Goal: Task Accomplishment & Management: Manage account settings

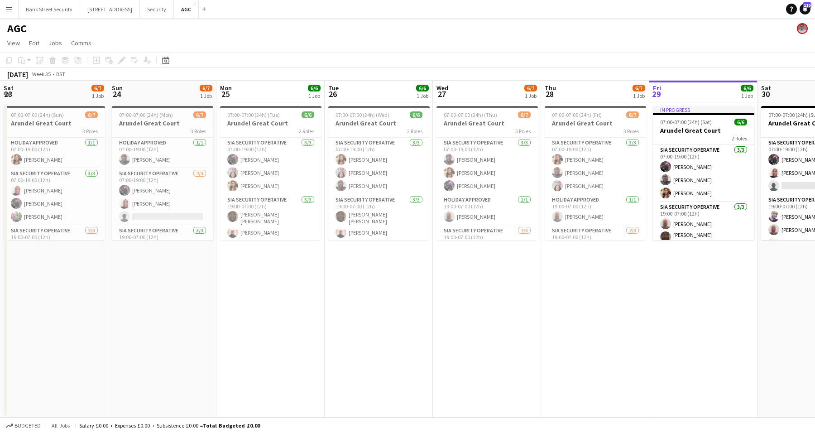
scroll to position [0, 331]
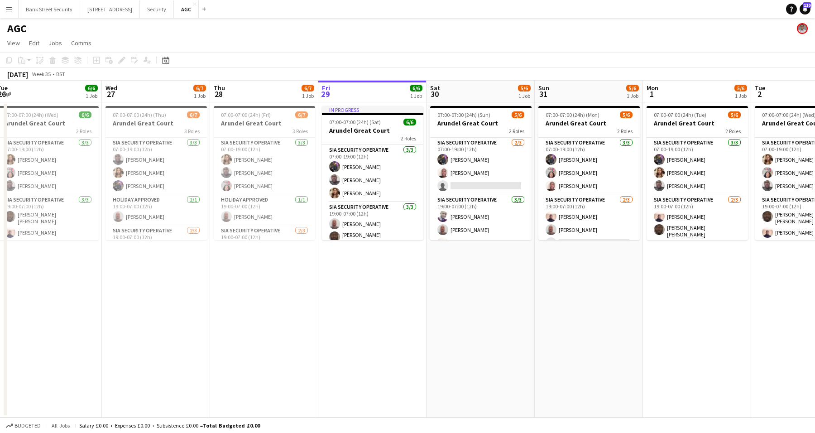
click at [311, 356] on app-date-cell "07:00-07:00 (24h) (Fri) 6/7 Arundel Great Court 3 Roles SIA Security Operative …" at bounding box center [264, 259] width 108 height 315
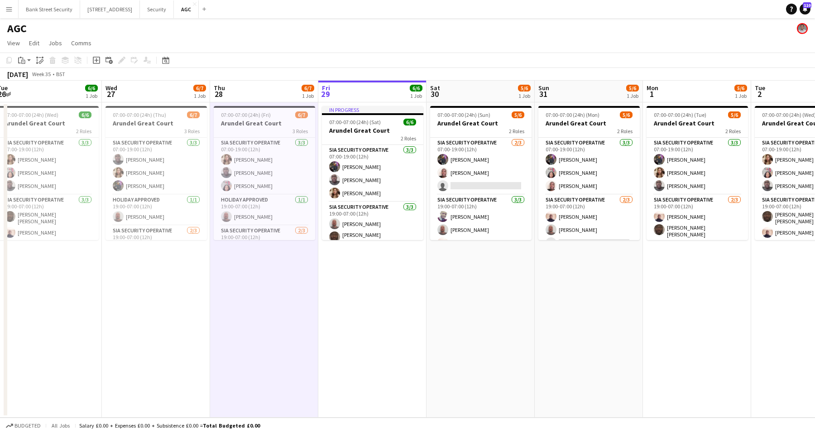
click at [453, 308] on app-date-cell "07:00-07:00 (24h) (Sun) 5/6 Arundel Great Court 2 Roles SIA Security Operative …" at bounding box center [480, 259] width 108 height 315
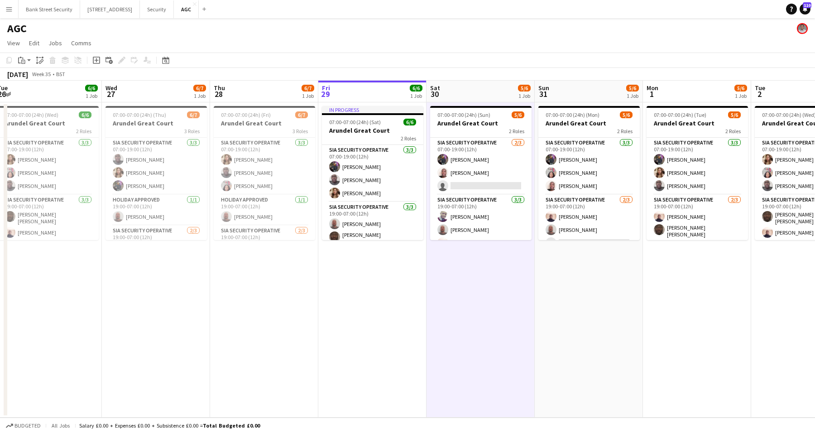
click at [309, 326] on app-date-cell "07:00-07:00 (24h) (Fri) 6/7 Arundel Great Court 3 Roles SIA Security Operative …" at bounding box center [264, 259] width 108 height 315
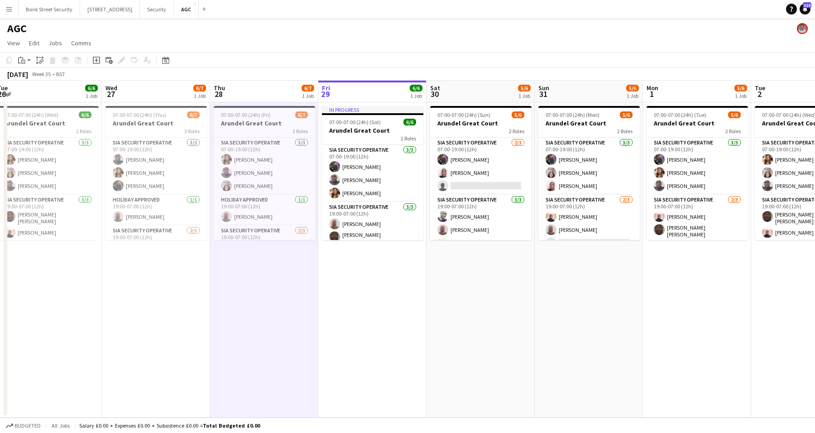
click at [226, 327] on app-date-cell "07:00-07:00 (24h) (Fri) 6/7 Arundel Great Court 3 Roles SIA Security Operative …" at bounding box center [264, 259] width 108 height 315
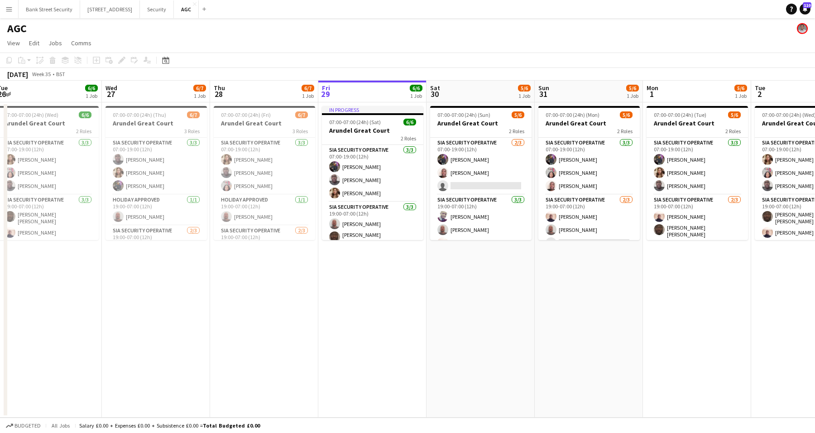
scroll to position [0, 331]
click at [144, 327] on app-date-cell "07:00-07:00 (24h) (Thu) 6/7 Arundel Great Court 3 Roles SIA Security Operative …" at bounding box center [155, 259] width 108 height 315
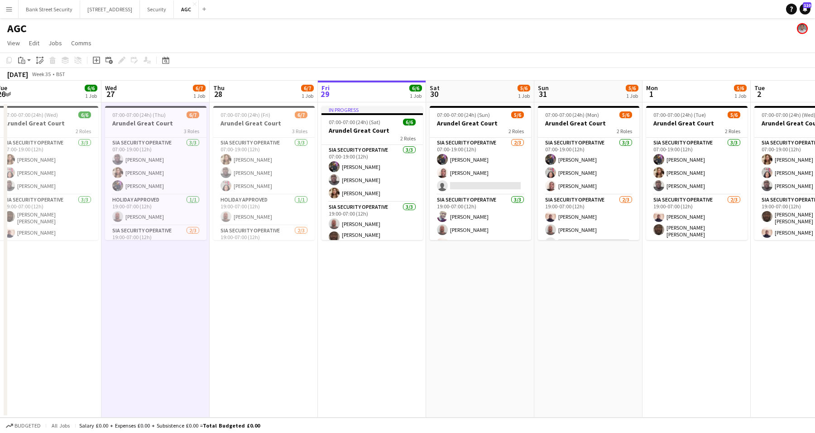
click at [625, 283] on app-date-cell "07:00-07:00 (24h) (Mon) 5/6 Arundel Great Court 2 Roles SIA Security Operative …" at bounding box center [588, 259] width 108 height 315
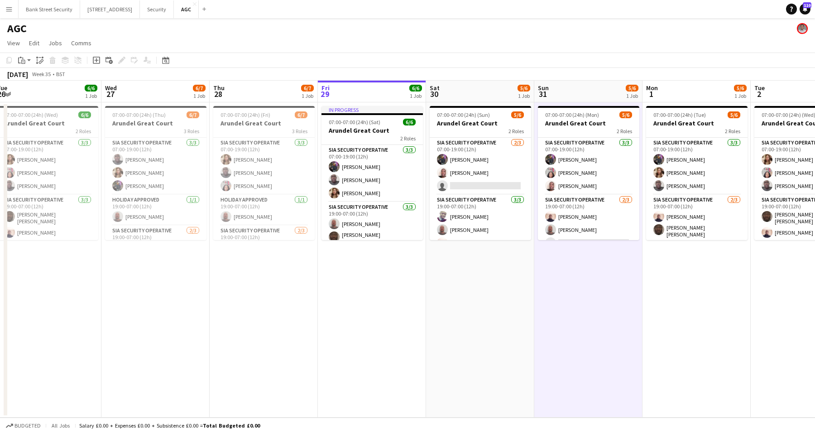
click at [418, 39] on app-page-menu "View Day view expanded Day view collapsed Month view Date picker Jump to [DATE]…" at bounding box center [407, 43] width 815 height 17
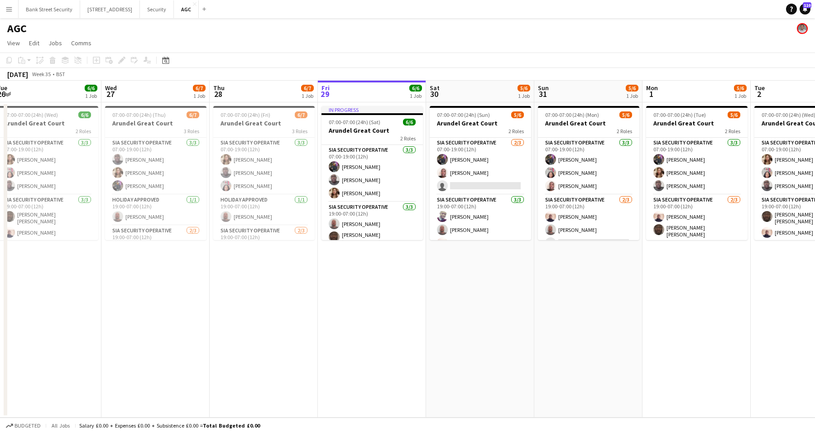
click at [317, 355] on app-date-cell "07:00-07:00 (24h) (Fri) 6/7 Arundel Great Court 3 Roles SIA Security Operative …" at bounding box center [264, 259] width 108 height 315
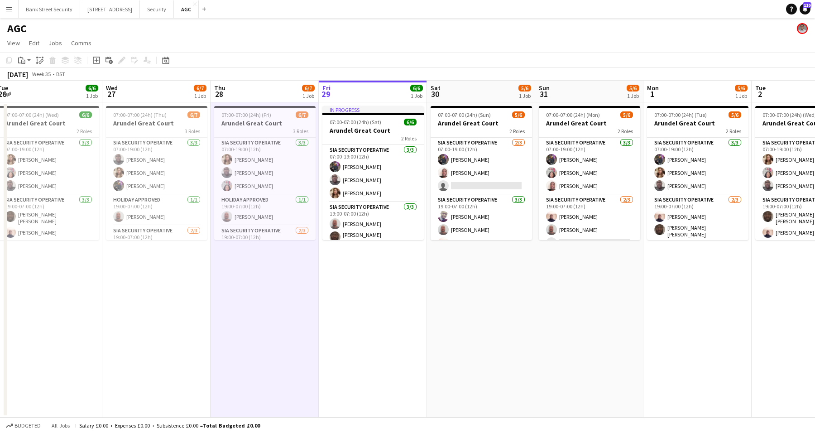
click at [533, 401] on app-date-cell "07:00-07:00 (24h) (Sun) 5/6 Arundel Great Court 2 Roles SIA Security Operative …" at bounding box center [481, 259] width 108 height 315
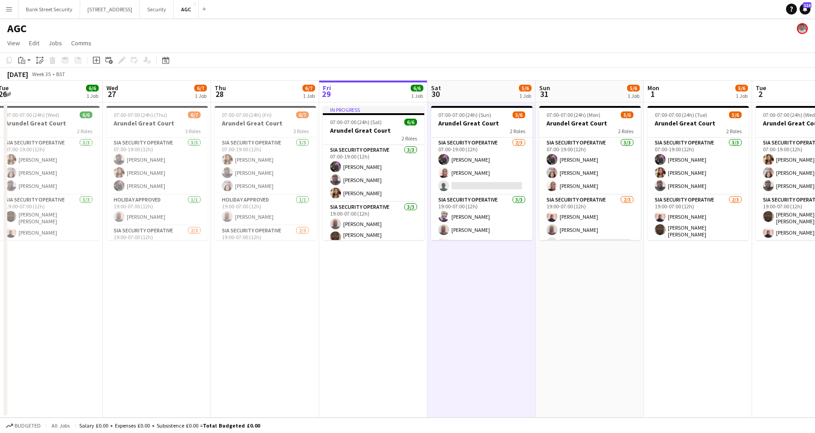
click at [609, 388] on app-date-cell "07:00-07:00 (24h) (Mon) 5/6 Arundel Great Court 2 Roles SIA Security Operative …" at bounding box center [590, 259] width 108 height 315
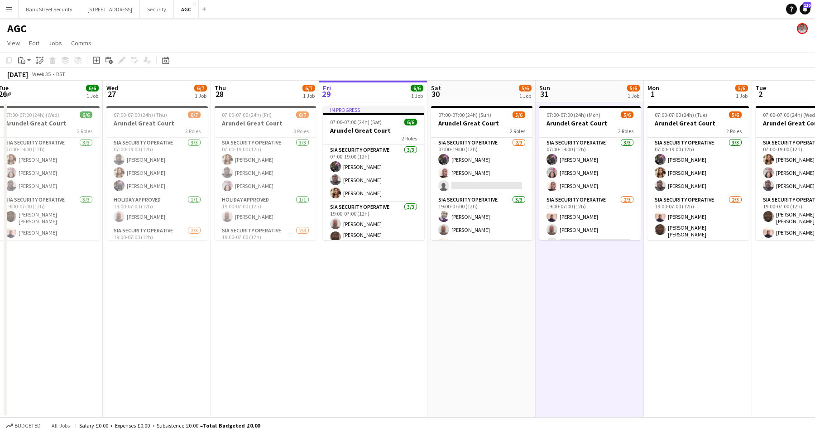
click at [582, 38] on app-page-menu "View Day view expanded Day view collapsed Month view Date picker Jump to [DATE]…" at bounding box center [407, 43] width 815 height 17
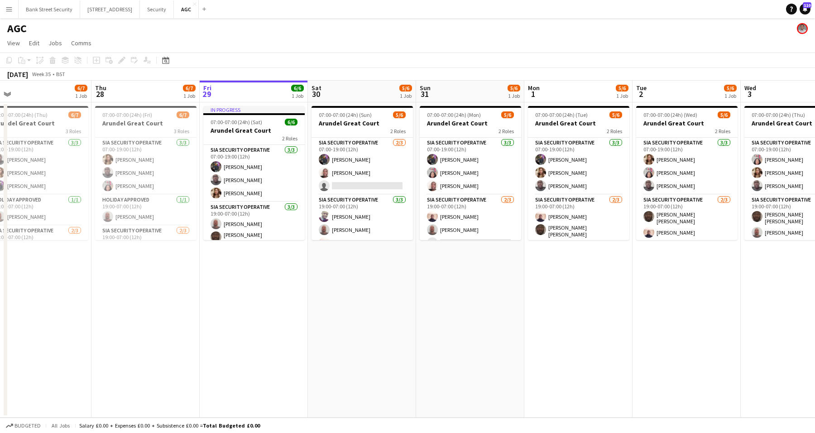
drag, startPoint x: 590, startPoint y: 308, endPoint x: 497, endPoint y: 308, distance: 92.8
click at [494, 312] on app-calendar-viewport "Sun 24 6/7 1 Job Mon 25 6/6 1 Job Tue 26 6/6 1 Job Wed 27 6/7 1 Job Thu 28 6/7 …" at bounding box center [407, 249] width 815 height 337
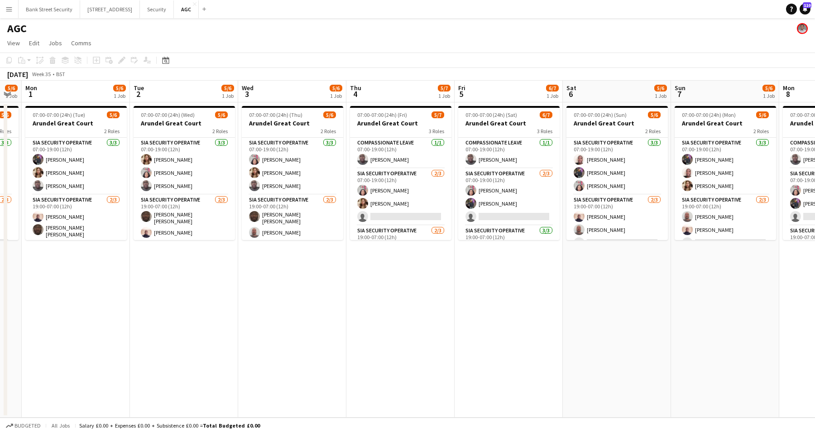
scroll to position [0, 313]
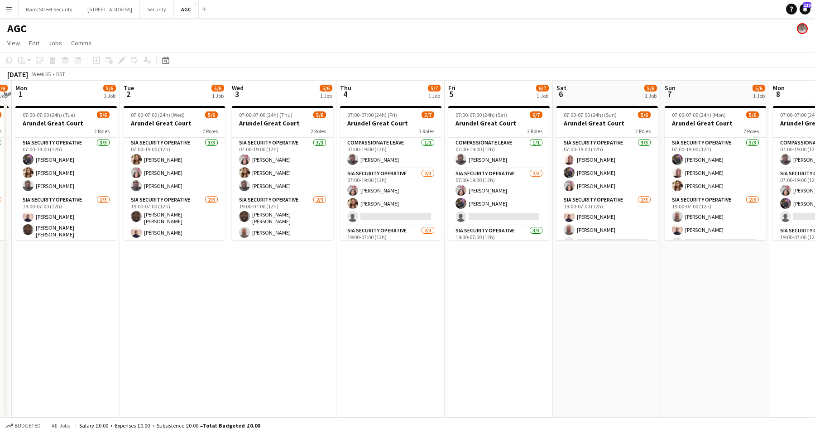
drag, startPoint x: 583, startPoint y: 305, endPoint x: 71, endPoint y: 311, distance: 512.6
click at [71, 311] on app-calendar-viewport "Fri 29 6/6 1 Job Sat 30 5/6 1 Job Sun 31 5/6 1 Job Mon 1 5/6 1 Job Tue 2 5/6 1 …" at bounding box center [407, 249] width 815 height 337
click at [158, 5] on button "Security Close" at bounding box center [157, 9] width 34 height 18
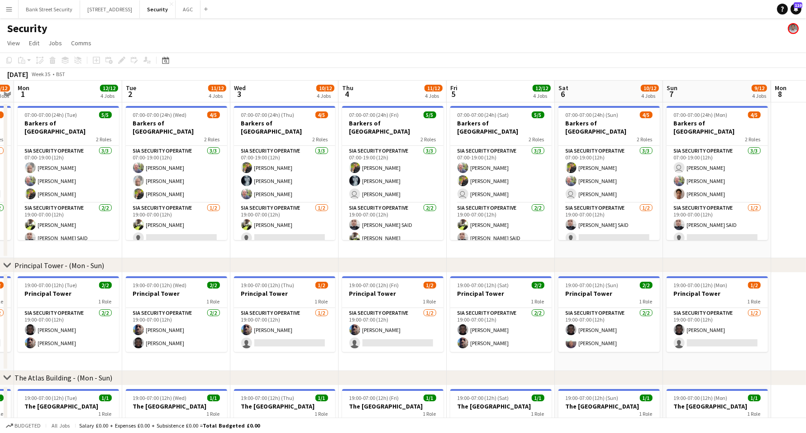
scroll to position [0, 313]
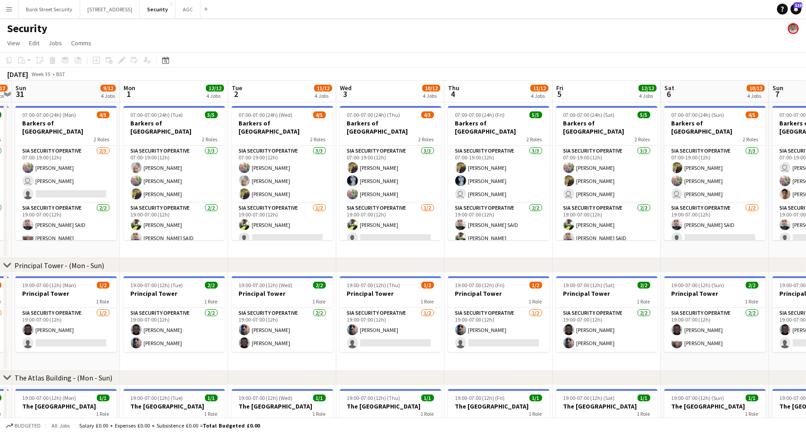
drag, startPoint x: 406, startPoint y: 249, endPoint x: 93, endPoint y: 256, distance: 312.9
click at [93, 256] on app-calendar-viewport "Thu 28 11/12 4 Jobs Fri 29 11/12 4 Jobs Sat 30 10/12 4 Jobs Sun 31 9/12 4 Jobs …" at bounding box center [403, 378] width 806 height 595
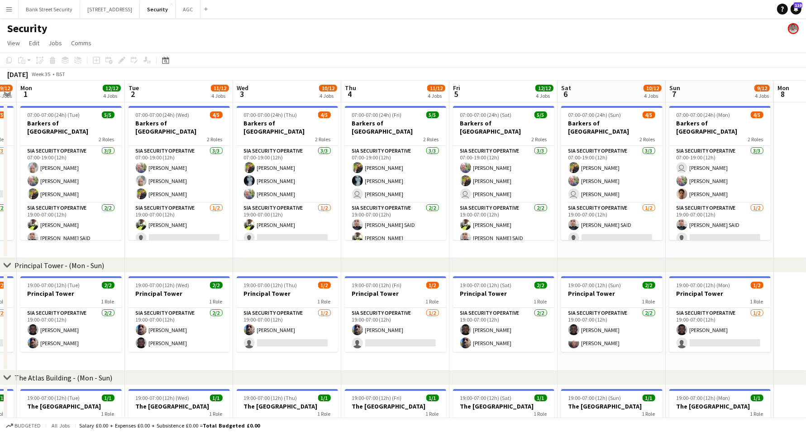
scroll to position [0, 320]
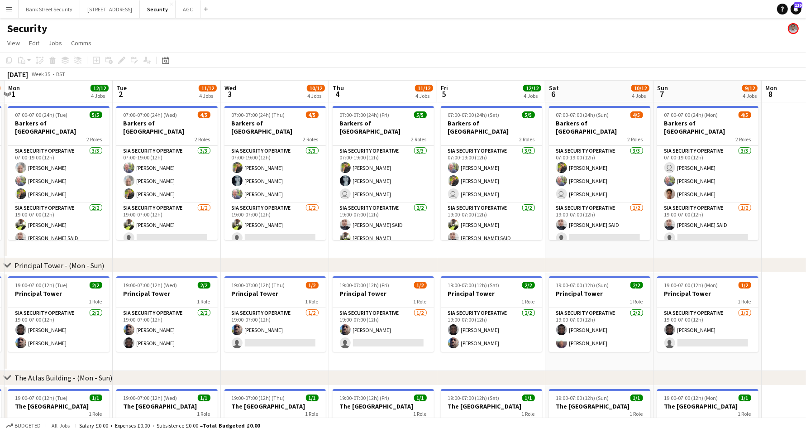
drag, startPoint x: 318, startPoint y: 244, endPoint x: 206, endPoint y: 259, distance: 112.8
click at [206, 259] on div "chevron-right Principal Tower - ([GEOGRAPHIC_DATA]) chevron-right The [GEOGRAPH…" at bounding box center [403, 378] width 806 height 595
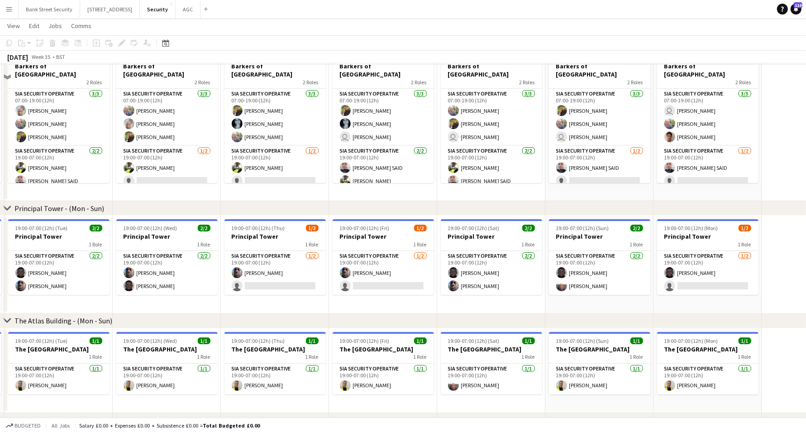
scroll to position [57, 0]
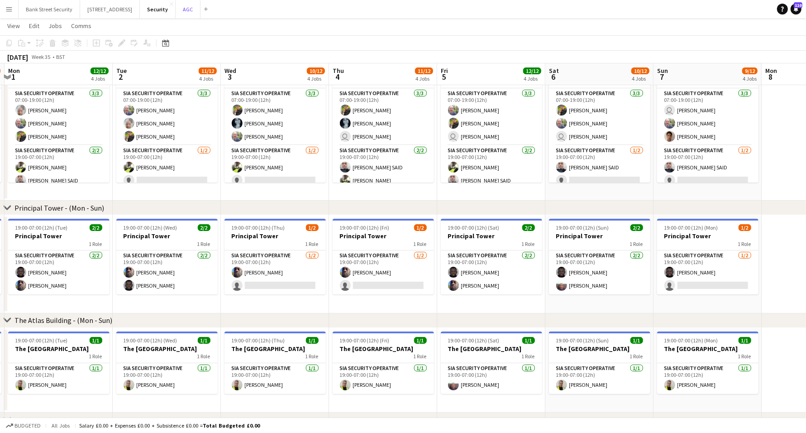
click at [192, 8] on button "AGC Close" at bounding box center [188, 9] width 25 height 18
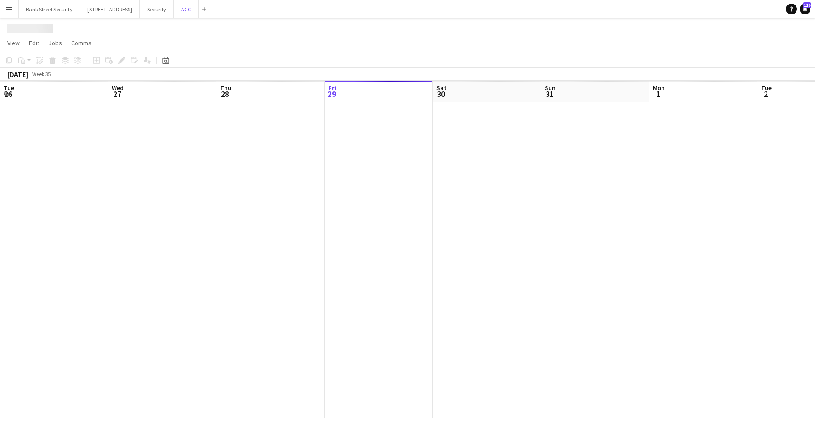
scroll to position [0, 216]
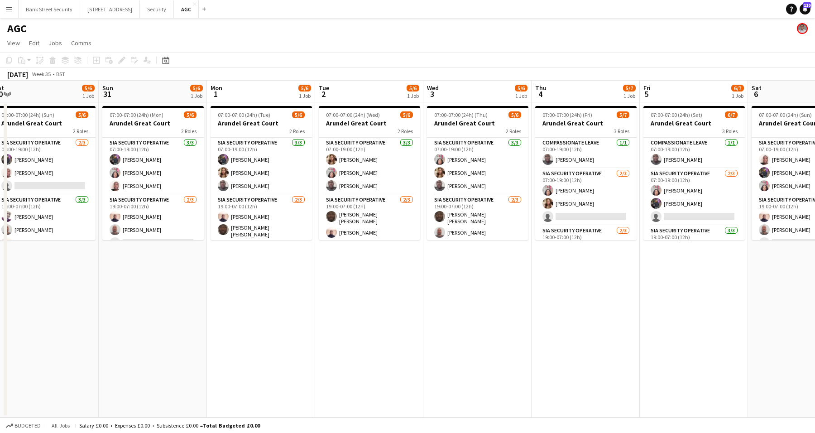
drag, startPoint x: 293, startPoint y: 320, endPoint x: 69, endPoint y: 327, distance: 224.2
click at [69, 327] on app-calendar-viewport "Wed 27 6/7 1 Job Thu 28 6/7 1 Job Fri 29 6/6 1 Job Sat 30 5/6 1 Job Sun 31 5/6 …" at bounding box center [407, 249] width 815 height 337
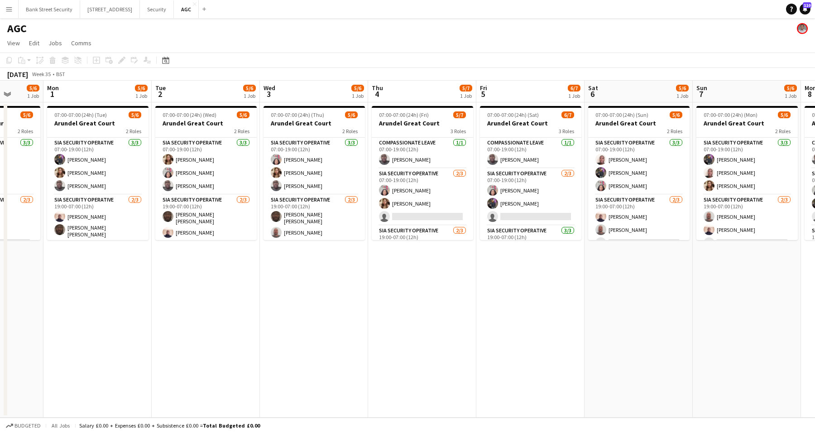
scroll to position [0, 303]
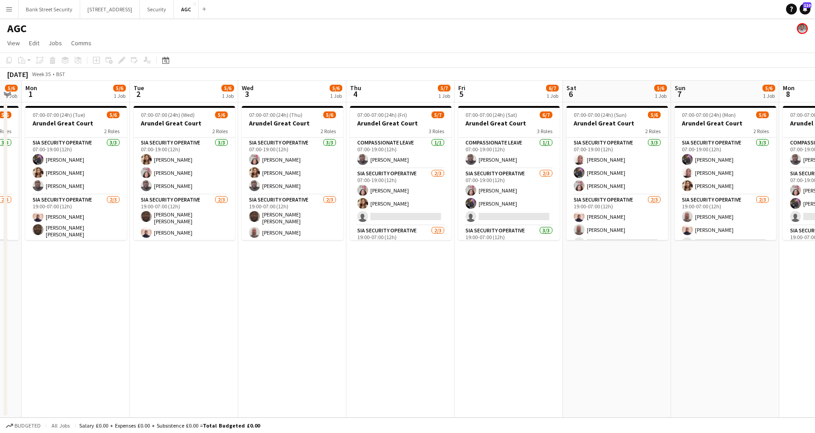
drag, startPoint x: 90, startPoint y: 357, endPoint x: 26, endPoint y: 365, distance: 64.0
click at [26, 365] on app-calendar-viewport "Fri 29 6/6 1 Job Sat 30 5/6 1 Job Sun 31 5/6 1 Job Mon 1 5/6 1 Job Tue 2 5/6 1 …" at bounding box center [407, 249] width 815 height 337
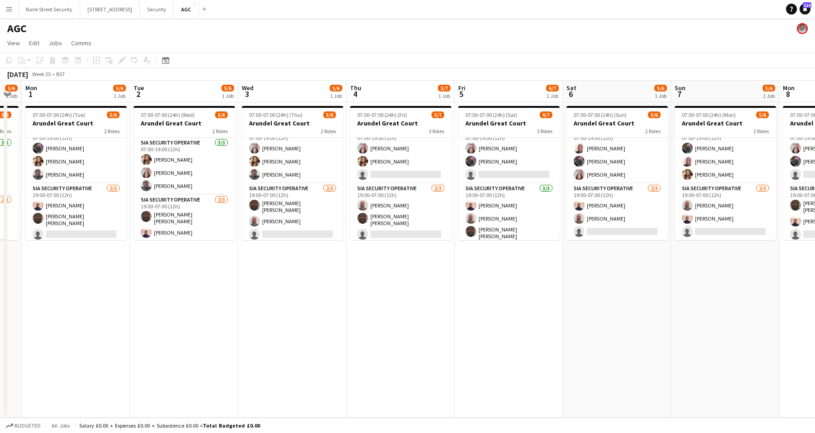
scroll to position [0, 0]
click at [402, 172] on app-card-role "SIA Security Operative [DATE] 07:00-19:00 (12h) [PERSON_NAME] Labor [PERSON_NAM…" at bounding box center [400, 154] width 101 height 57
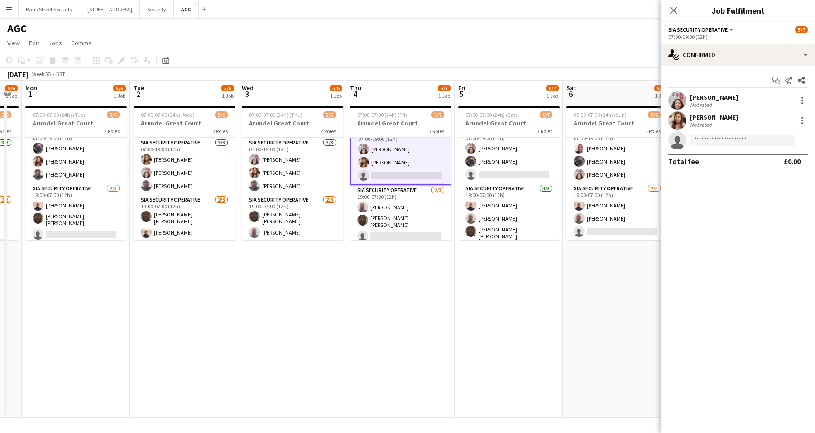
scroll to position [43, 0]
click at [506, 169] on app-card-role "SIA Security Operative [DATE] 07:00-19:00 (12h) [PERSON_NAME] Labor [PERSON_NAM…" at bounding box center [508, 154] width 101 height 57
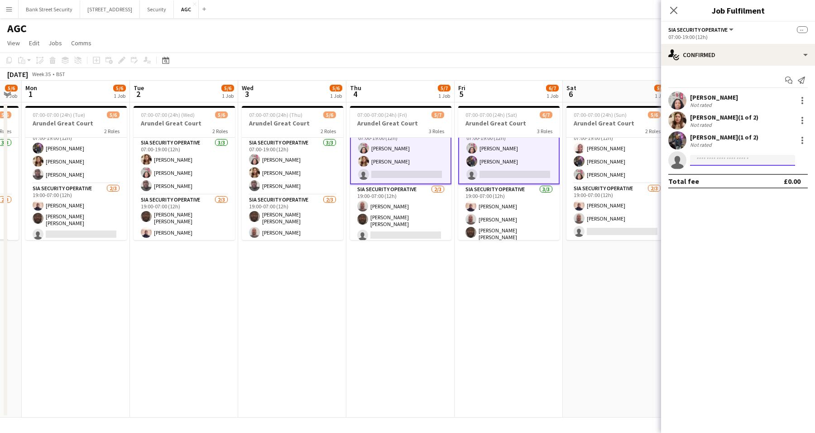
click at [729, 161] on input at bounding box center [742, 160] width 105 height 11
type input "*****"
click at [731, 178] on span "Can be approved on 1 of 2 positions." at bounding box center [742, 181] width 91 height 8
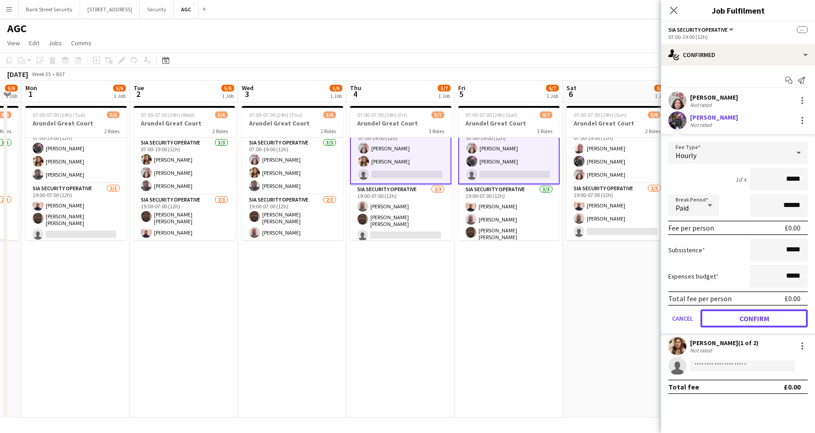
click at [757, 310] on button "Confirm" at bounding box center [753, 318] width 107 height 18
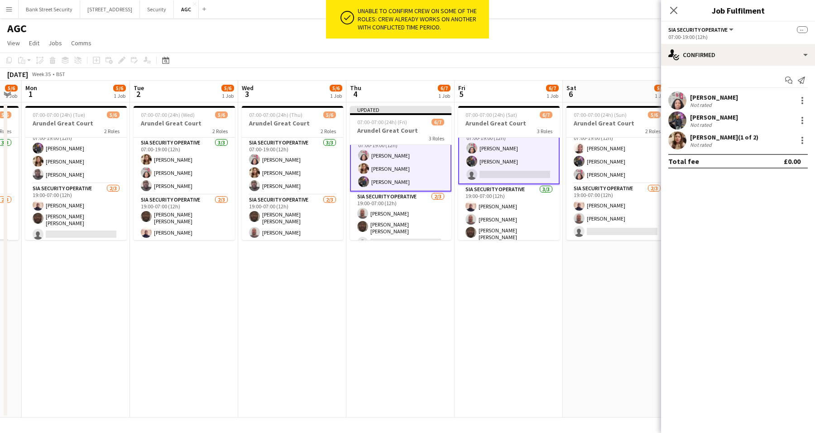
click at [671, 11] on icon "Close pop-in" at bounding box center [673, 10] width 7 height 7
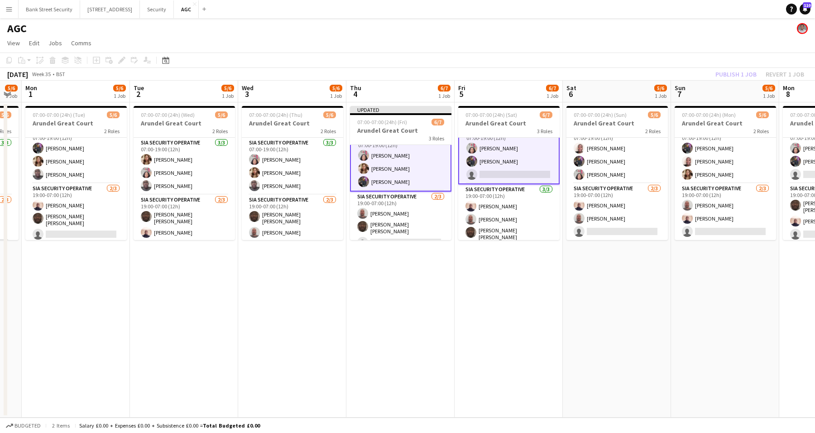
click at [724, 75] on div "Publish 1 job Revert 1 job" at bounding box center [759, 74] width 110 height 12
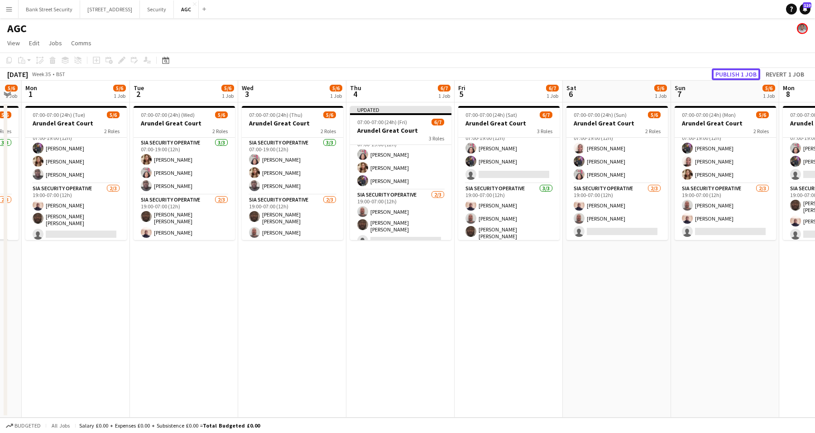
scroll to position [42, 0]
click at [724, 75] on button "Publish 1 job" at bounding box center [736, 74] width 48 height 12
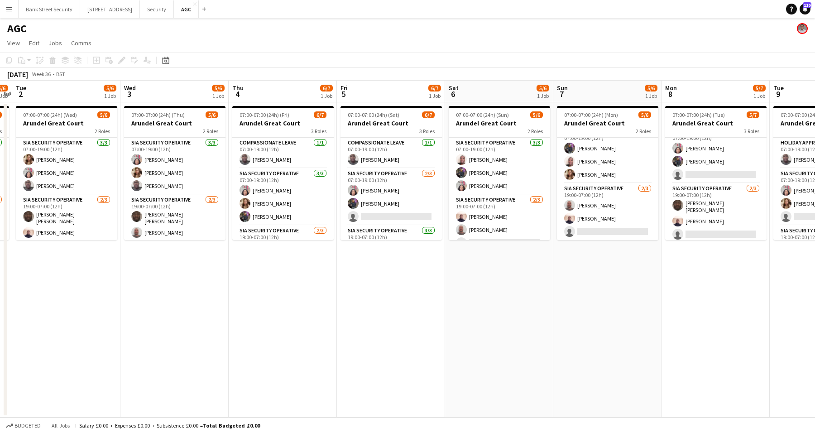
scroll to position [0, 265]
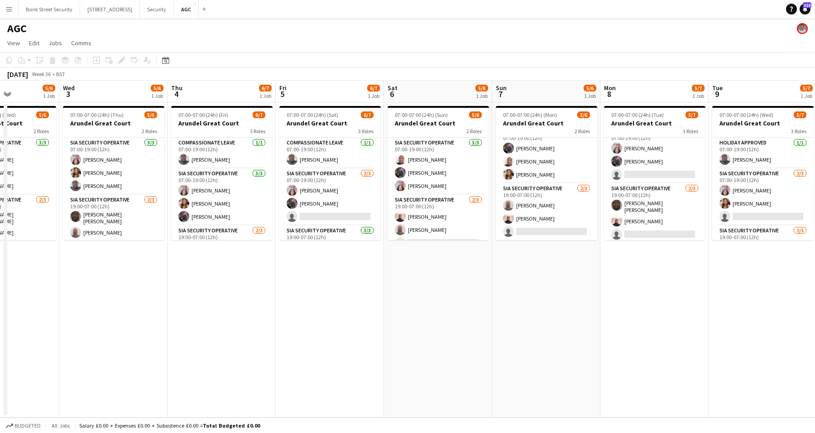
drag, startPoint x: 781, startPoint y: 282, endPoint x: 603, endPoint y: 274, distance: 179.0
click at [603, 274] on app-calendar-viewport "Sun 31 5/6 1 Job Mon 1 5/6 1 Job Tue 2 5/6 1 Job Wed 3 5/6 1 Job Thu 4 6/7 1 Jo…" at bounding box center [407, 249] width 815 height 337
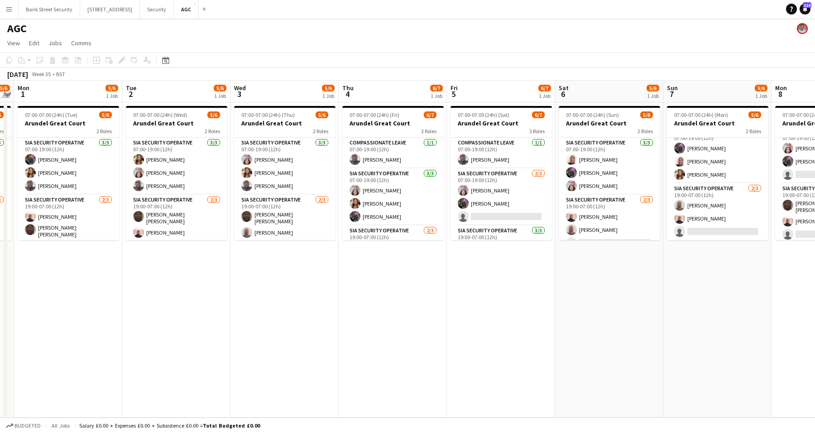
scroll to position [0, 311]
drag, startPoint x: 346, startPoint y: 281, endPoint x: 517, endPoint y: 292, distance: 171.1
click at [517, 292] on app-calendar-viewport "Fri 29 6/6 1 Job Sat 30 5/6 1 Job Sun 31 5/6 1 Job Mon 1 5/6 1 Job Tue 2 5/6 1 …" at bounding box center [407, 249] width 815 height 337
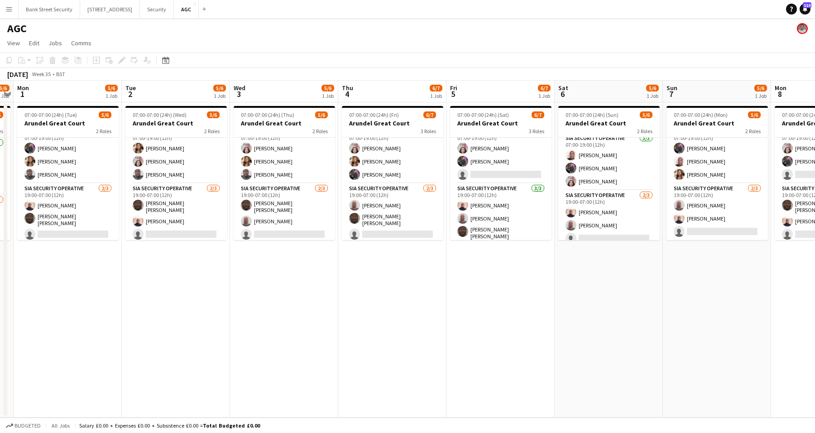
scroll to position [11, 0]
click at [174, 5] on button "Security Close" at bounding box center [157, 9] width 34 height 18
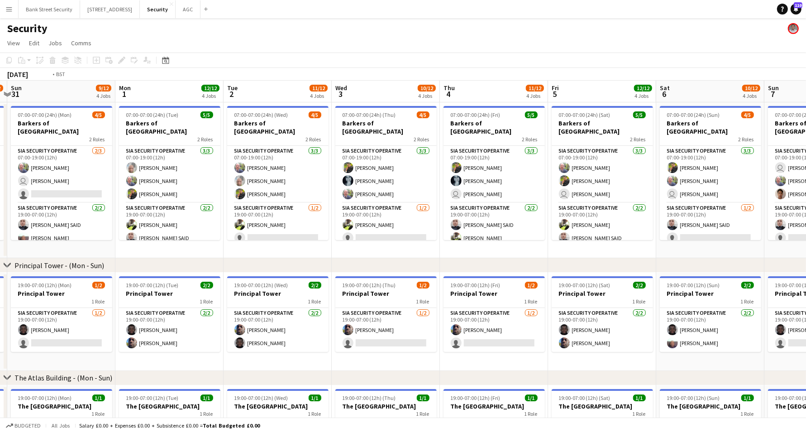
scroll to position [0, 330]
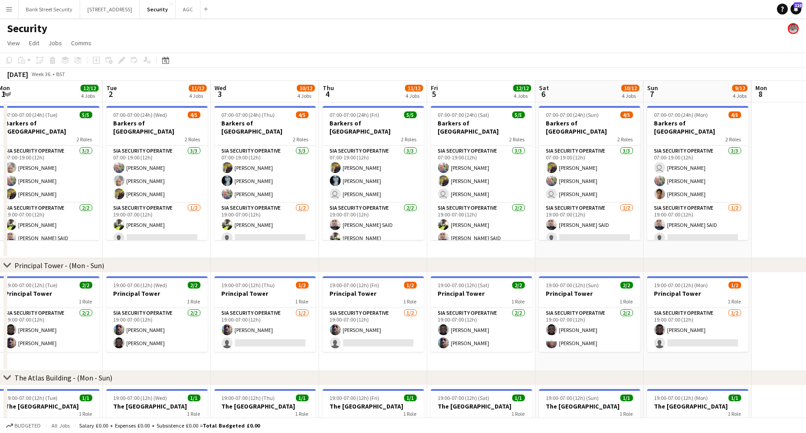
drag, startPoint x: 468, startPoint y: 244, endPoint x: 30, endPoint y: 230, distance: 438.0
click at [30, 230] on app-calendar-viewport "Fri 29 11/12 4 Jobs Sat 30 10/12 4 Jobs Sun 31 9/12 4 Jobs Mon 1 12/12 4 Jobs T…" at bounding box center [403, 378] width 806 height 595
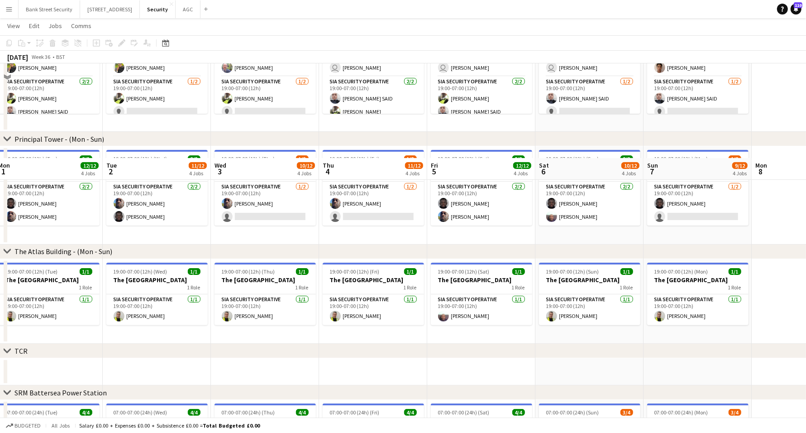
scroll to position [226, 0]
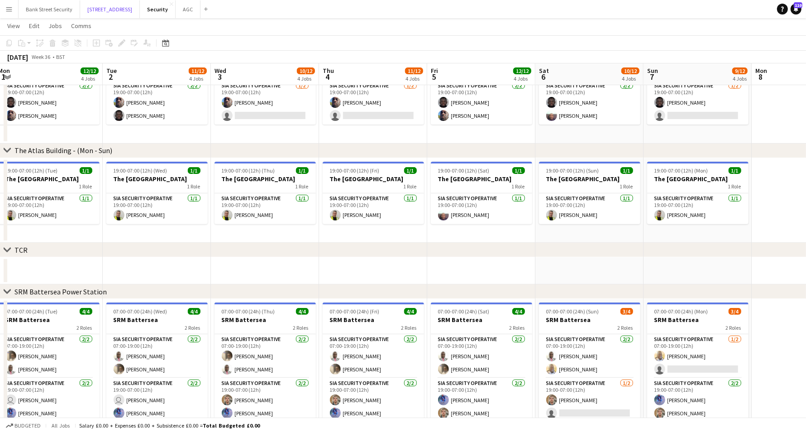
click at [139, 3] on button "[STREET_ADDRESS]" at bounding box center [110, 9] width 60 height 18
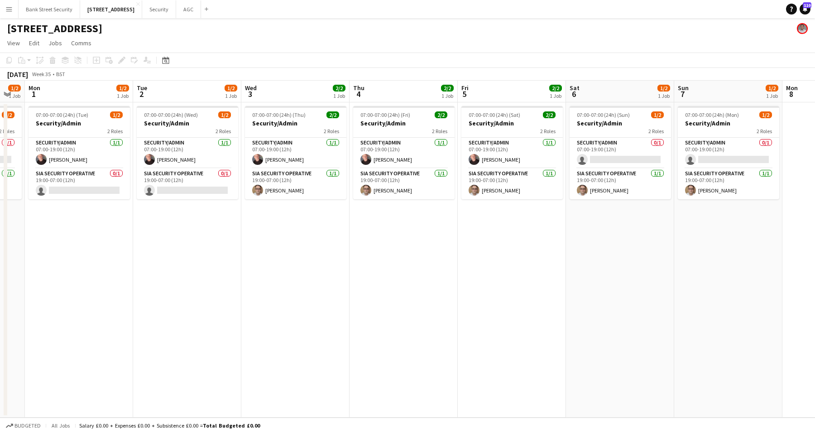
scroll to position [0, 409]
drag, startPoint x: 489, startPoint y: 248, endPoint x: 80, endPoint y: 253, distance: 409.3
click at [80, 253] on app-calendar-viewport "Thu 28 2/2 1 Job Fri 29 2/2 1 Job Sat 30 2/2 1 Job Sun 31 1/2 1 Job Mon 1 1/2 1…" at bounding box center [407, 249] width 815 height 337
click at [174, 6] on button "Security Close" at bounding box center [159, 9] width 34 height 18
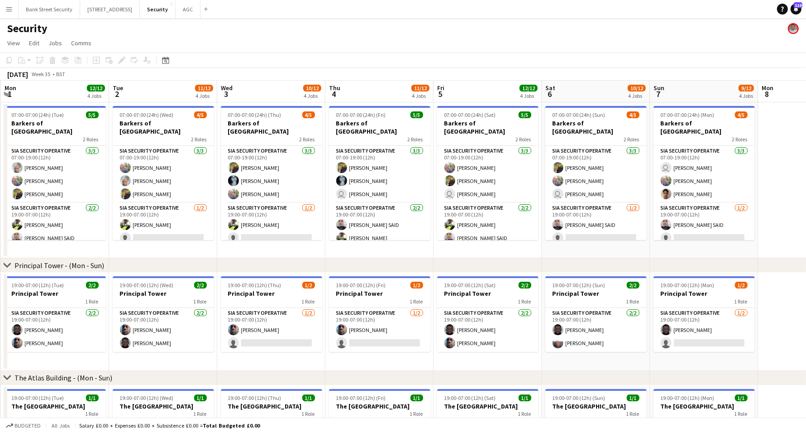
scroll to position [0, 317]
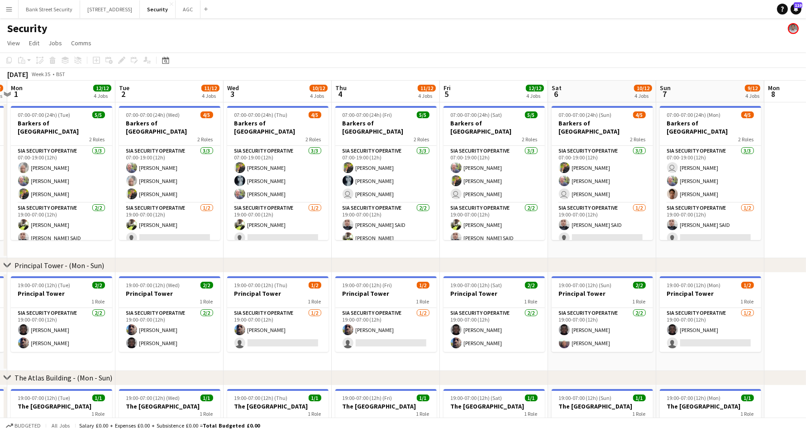
drag, startPoint x: 480, startPoint y: 250, endPoint x: 54, endPoint y: 236, distance: 426.3
click at [54, 236] on app-calendar-viewport "Fri 29 11/12 4 Jobs Sat 30 10/12 4 Jobs Sun 31 9/12 4 Jobs Mon 1 12/12 4 Jobs T…" at bounding box center [403, 378] width 806 height 595
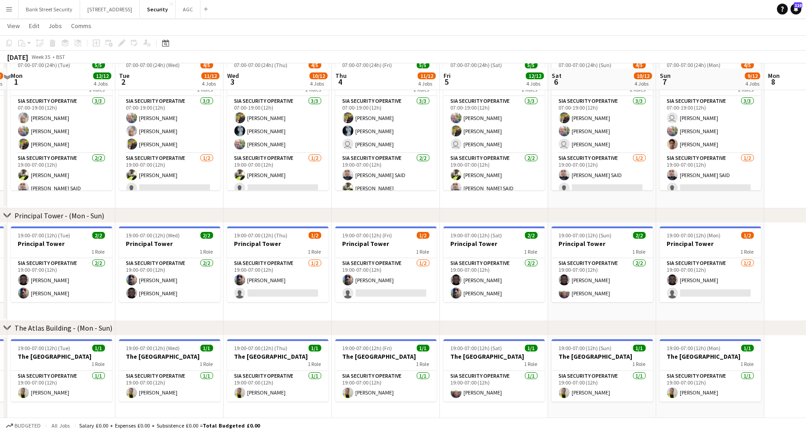
scroll to position [57, 0]
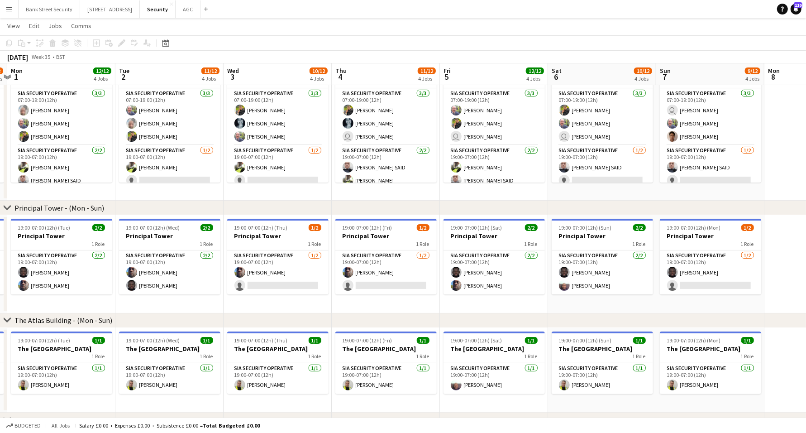
click at [253, 282] on app-card-role "SIA Security Operative [DATE] 19:00-07:00 (12h) [PERSON_NAME] single-neutral-ac…" at bounding box center [277, 272] width 101 height 44
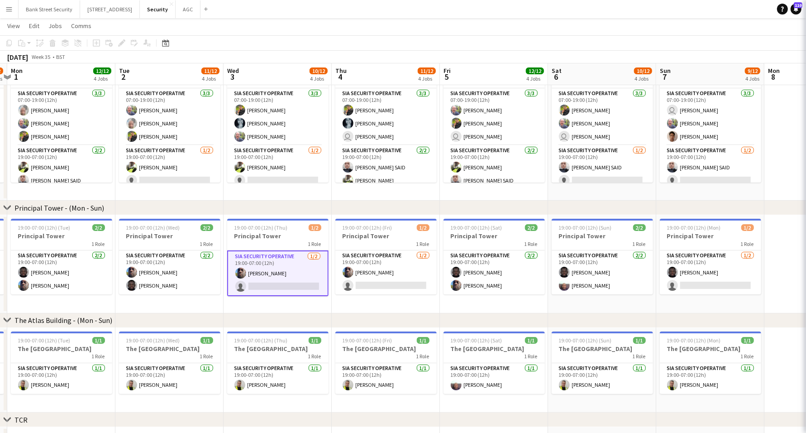
click at [383, 280] on app-card-role "SIA Security Operative [DATE] 19:00-07:00 (12h) [PERSON_NAME] single-neutral-ac…" at bounding box center [385, 272] width 101 height 44
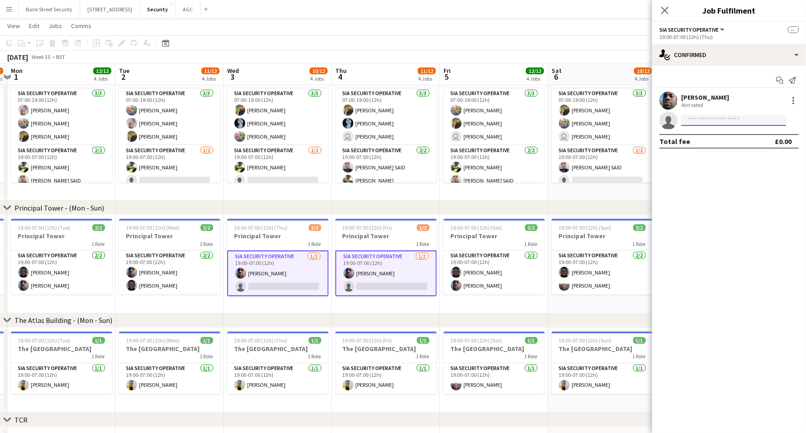
click at [727, 118] on input at bounding box center [733, 120] width 105 height 11
type input "***"
click at [715, 134] on span "[PERSON_NAME]" at bounding box center [715, 133] width 52 height 8
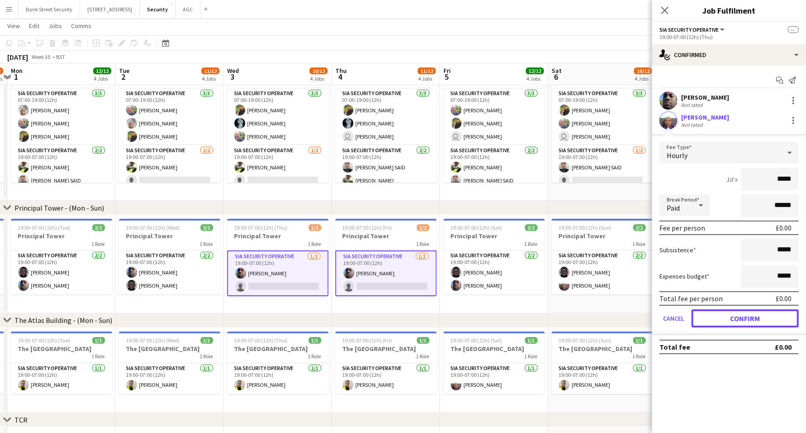
click at [772, 312] on button "Confirm" at bounding box center [745, 318] width 107 height 18
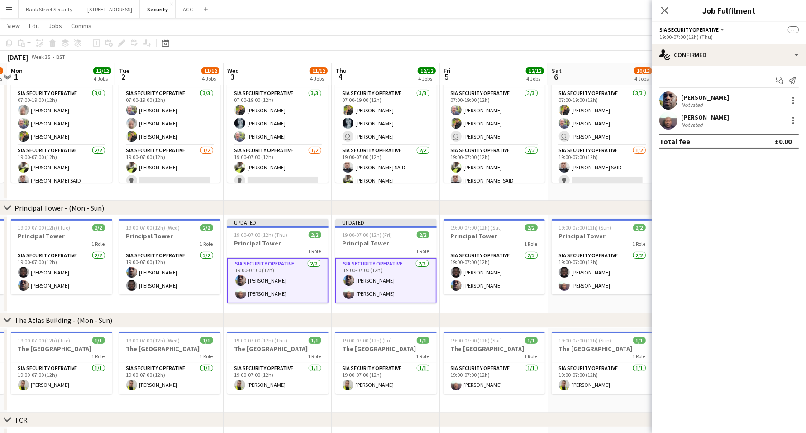
click at [668, 7] on icon "Close pop-in" at bounding box center [664, 10] width 7 height 7
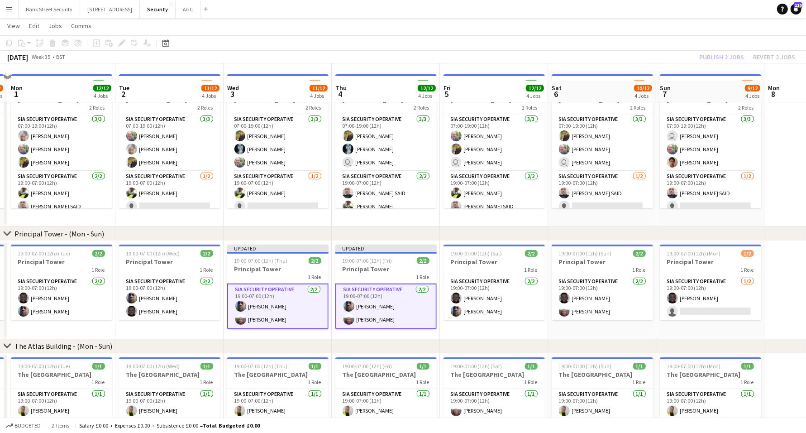
scroll to position [30, 0]
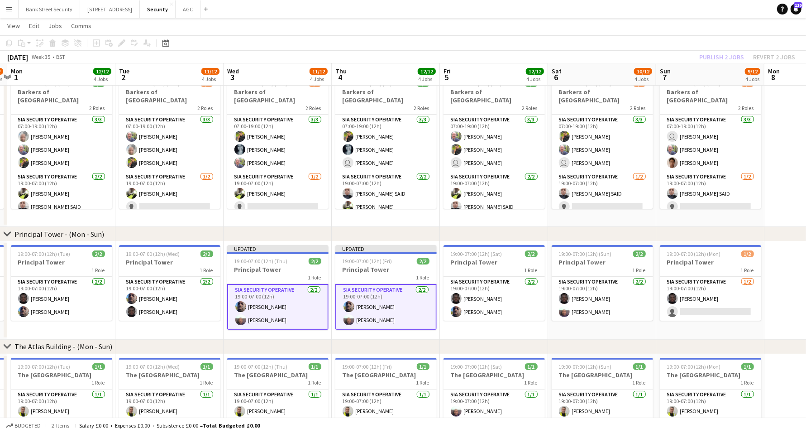
click at [702, 311] on app-card-role "SIA Security Operative [DATE] 19:00-07:00 (12h) [PERSON_NAME] single-neutral-ac…" at bounding box center [710, 299] width 101 height 44
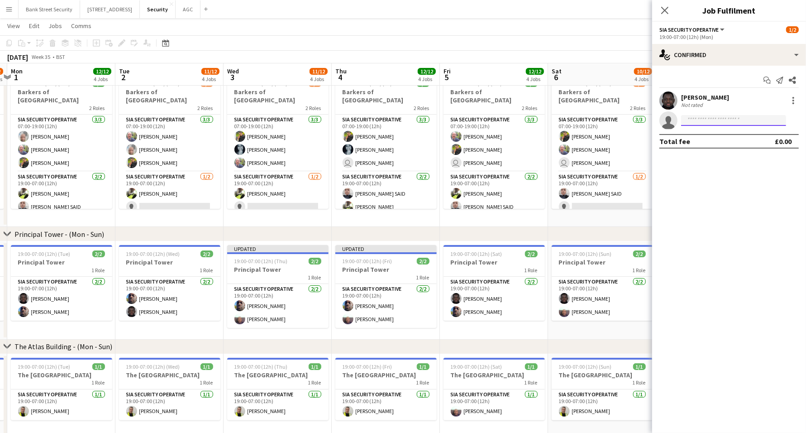
click at [700, 118] on input at bounding box center [733, 120] width 105 height 11
type input "***"
click at [707, 139] on span "[MEDICAL_DATA][EMAIL_ADDRESS][DOMAIN_NAME]" at bounding box center [734, 140] width 91 height 7
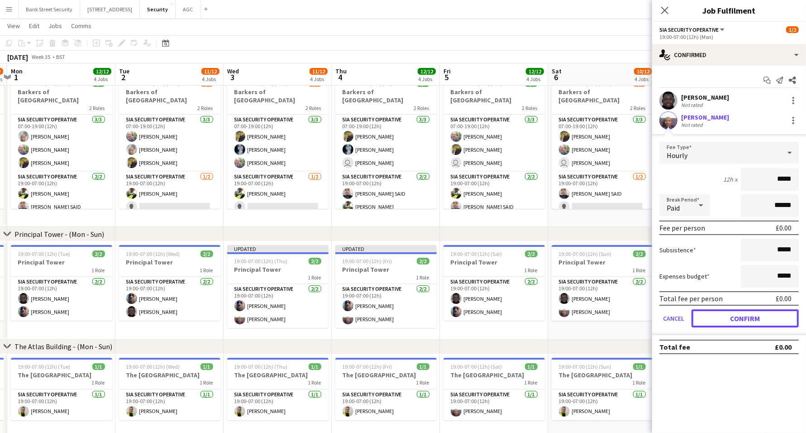
click at [734, 311] on button "Confirm" at bounding box center [745, 318] width 107 height 18
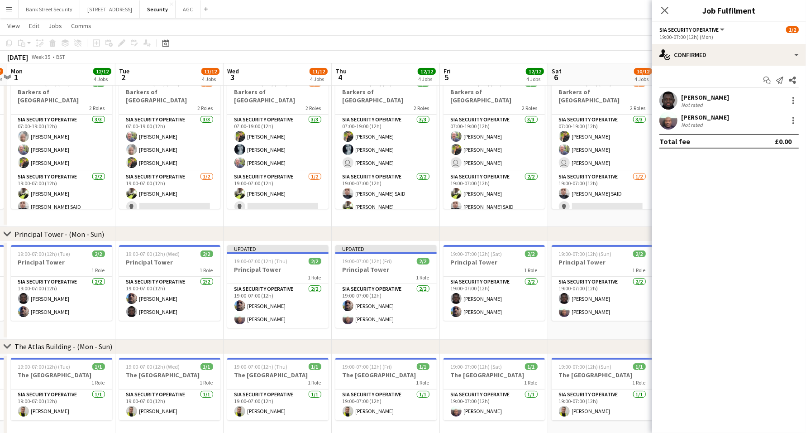
click at [663, 7] on icon "Close pop-in" at bounding box center [664, 10] width 7 height 7
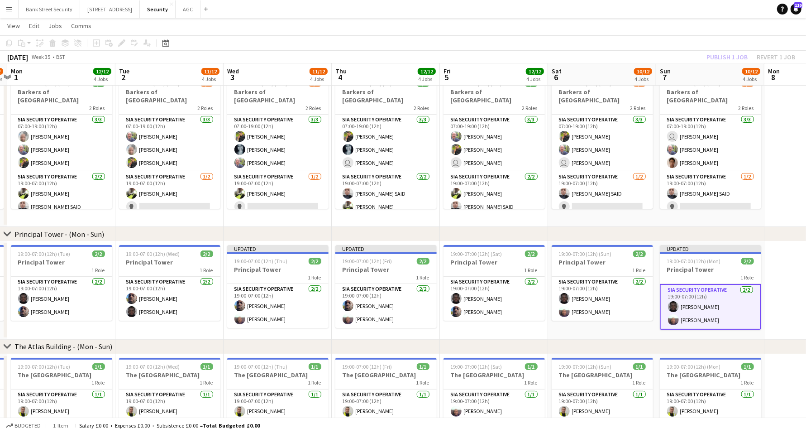
click at [54, 266] on h3 "Principal Tower" at bounding box center [61, 262] width 101 height 8
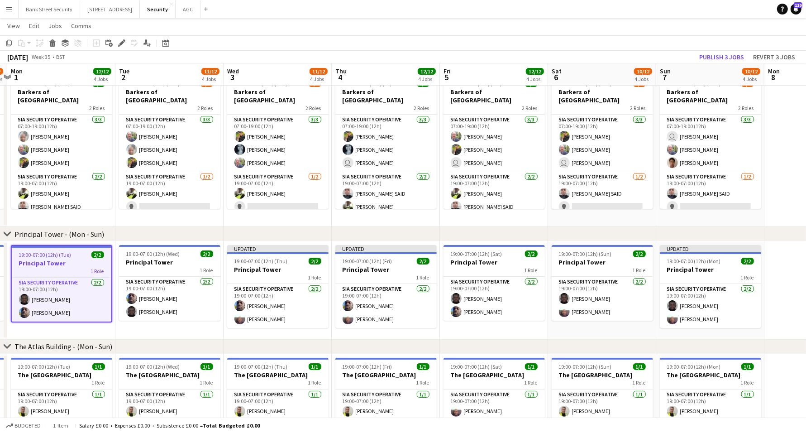
click at [170, 265] on h3 "Principal Tower" at bounding box center [169, 262] width 101 height 8
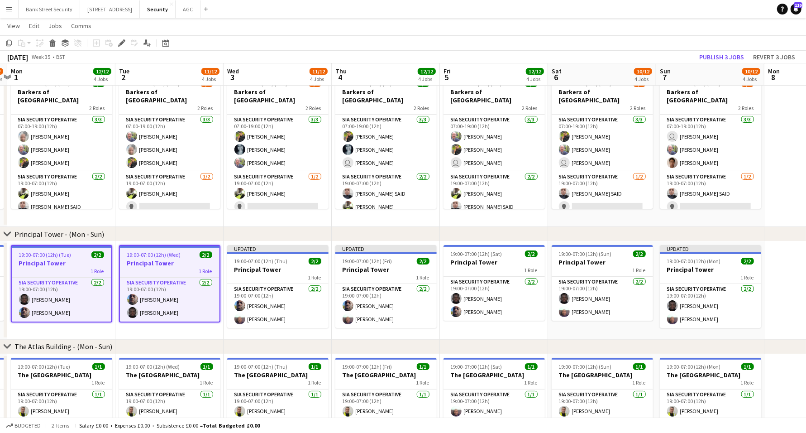
click at [122, 40] on icon "Edit" at bounding box center [121, 42] width 7 height 7
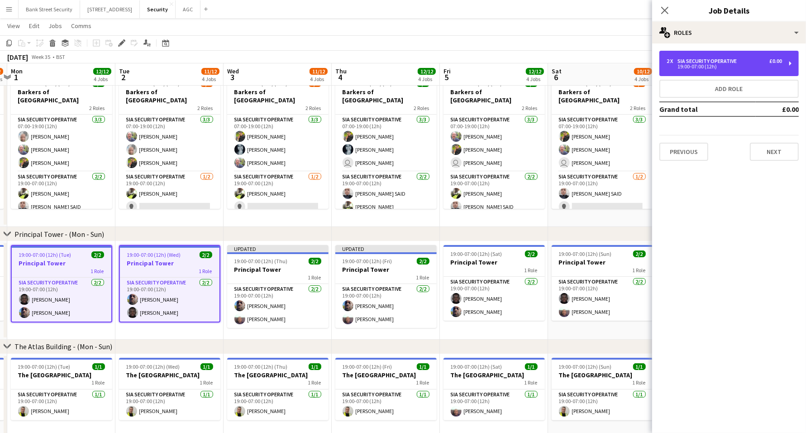
click at [791, 63] on div "2 x SIA Security Operative £0.00 19:00-07:00 (12h)" at bounding box center [729, 63] width 139 height 25
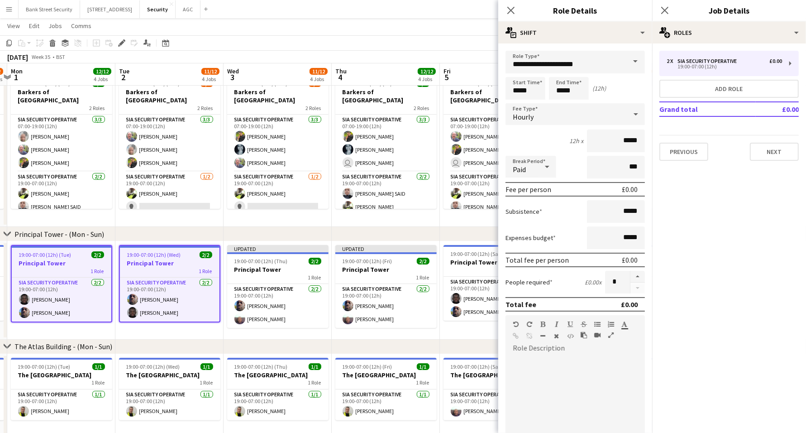
click at [631, 273] on button "button" at bounding box center [638, 277] width 14 height 12
type input "*"
click at [511, 10] on icon at bounding box center [511, 10] width 7 height 7
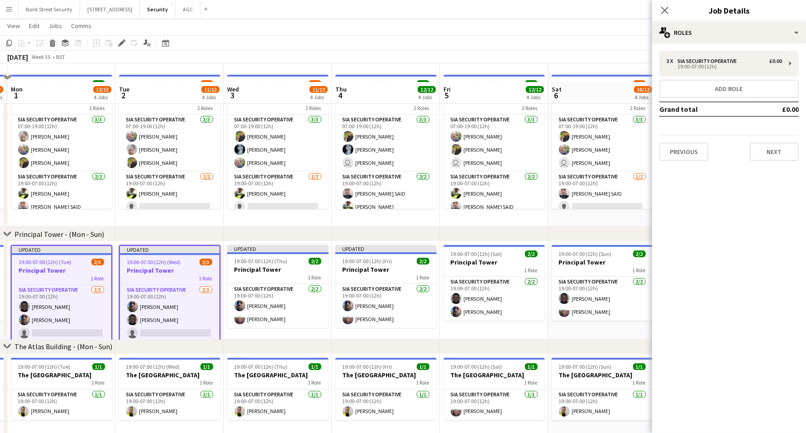
scroll to position [200, 0]
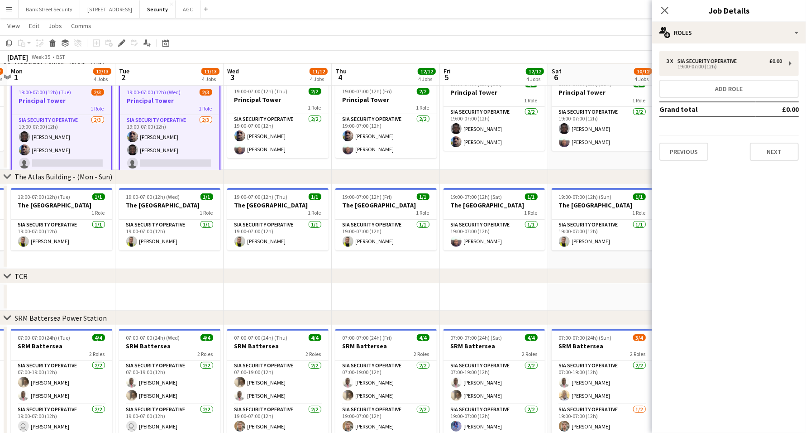
click at [169, 158] on app-card-role "SIA Security Operative [DATE] 19:00-07:00 (12h) [PERSON_NAME] [PERSON_NAME] sin…" at bounding box center [170, 143] width 100 height 57
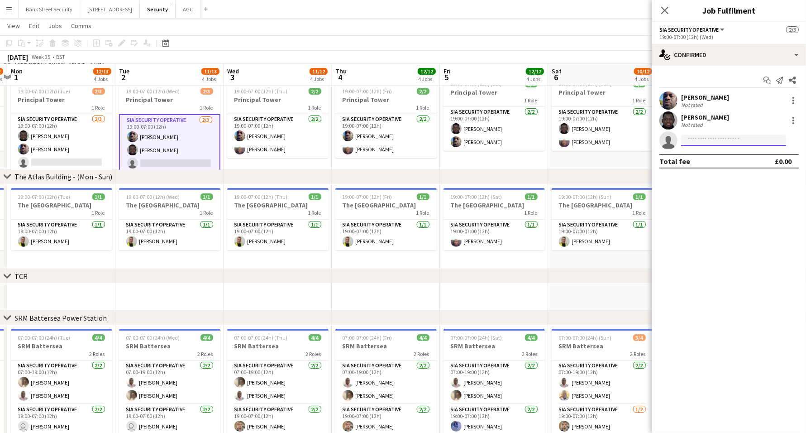
click at [738, 143] on input at bounding box center [733, 140] width 105 height 11
type input "***"
click at [731, 159] on span "[MEDICAL_DATA][EMAIL_ADDRESS][DOMAIN_NAME]" at bounding box center [734, 160] width 91 height 7
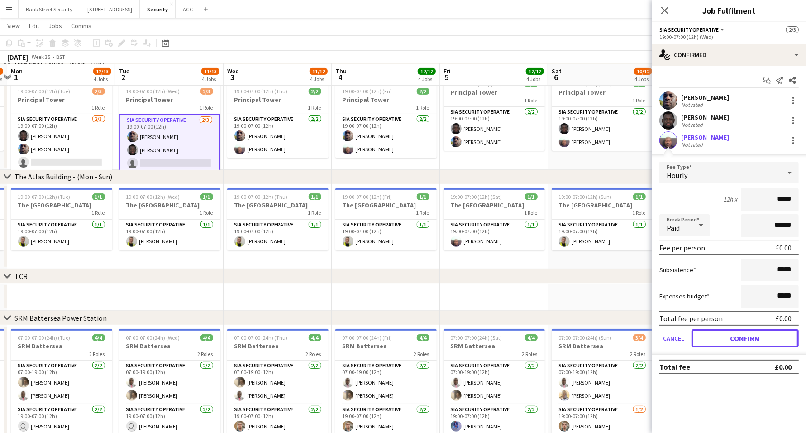
drag, startPoint x: 752, startPoint y: 339, endPoint x: 665, endPoint y: 167, distance: 193.2
click at [753, 339] on button "Confirm" at bounding box center [745, 338] width 107 height 18
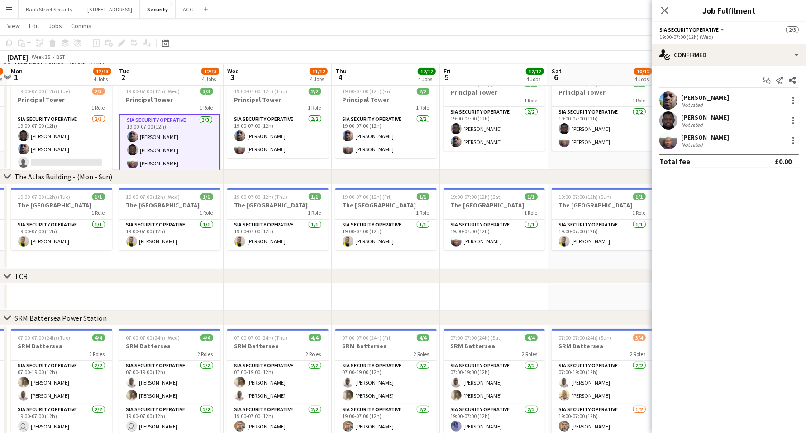
click at [666, 10] on icon at bounding box center [664, 10] width 7 height 7
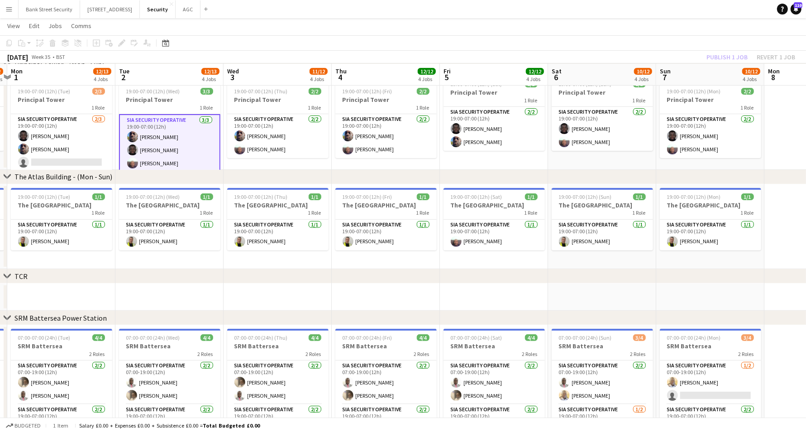
click at [722, 55] on div "Publish 1 job Revert 1 job" at bounding box center [751, 57] width 110 height 12
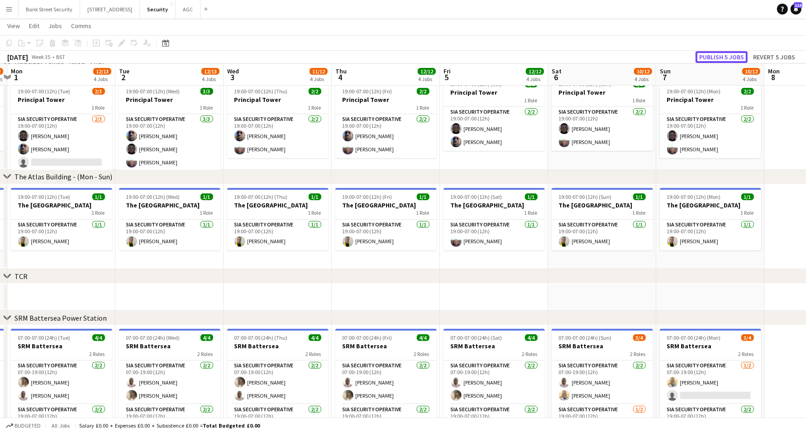
click at [722, 55] on button "Publish 5 jobs" at bounding box center [722, 57] width 52 height 12
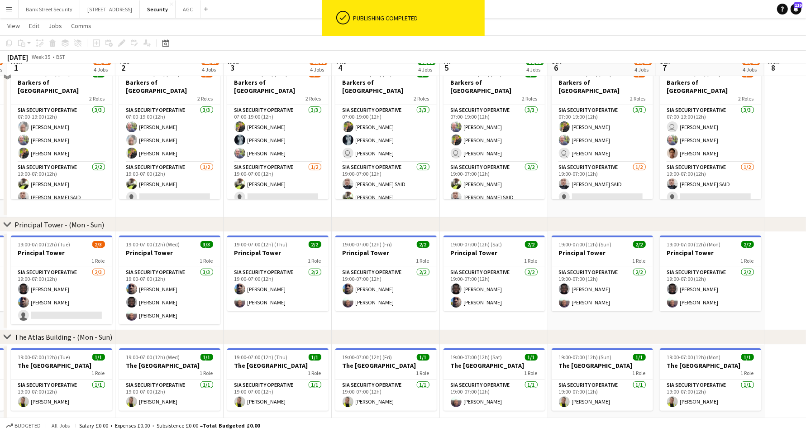
scroll to position [30, 0]
